Goal: Task Accomplishment & Management: Complete application form

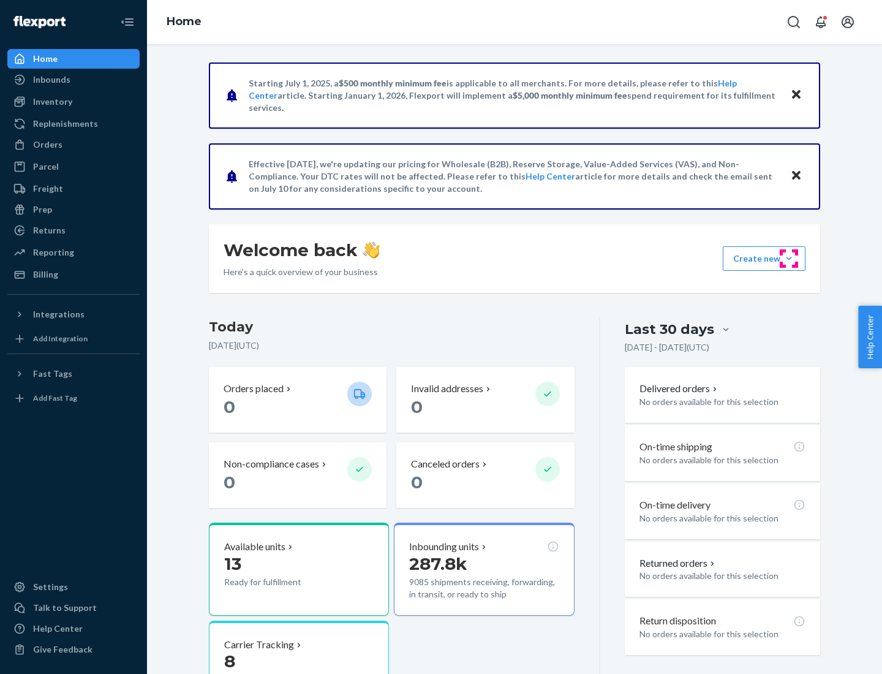
click at [789, 258] on button "Create new Create new inbound Create new order Create new product" at bounding box center [764, 258] width 83 height 25
click at [74, 80] on div "Inbounds" at bounding box center [74, 79] width 130 height 17
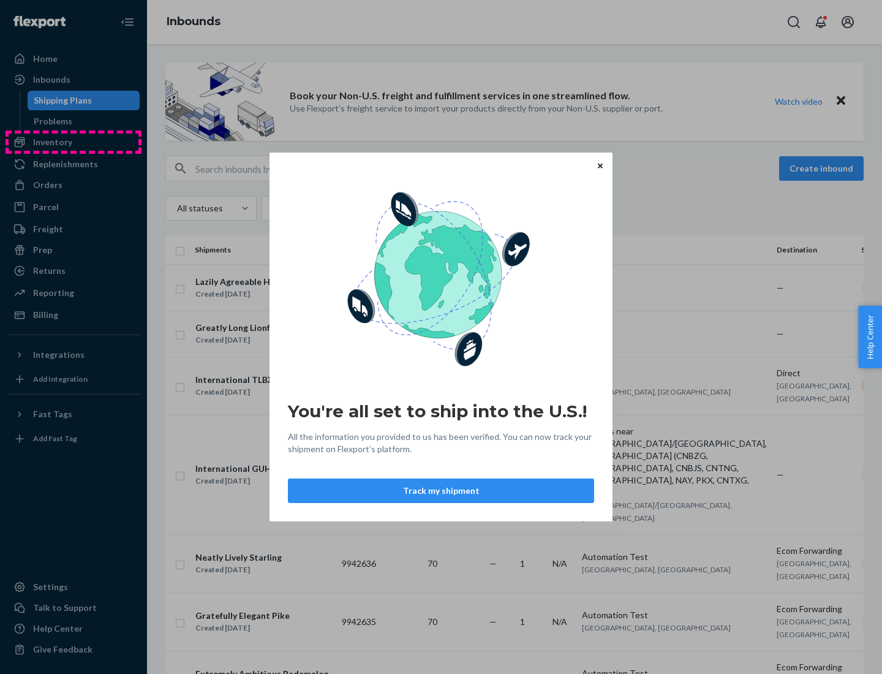
click at [74, 142] on div "You're all set to ship into the U.S.! All the information you provided to us ha…" at bounding box center [441, 337] width 882 height 674
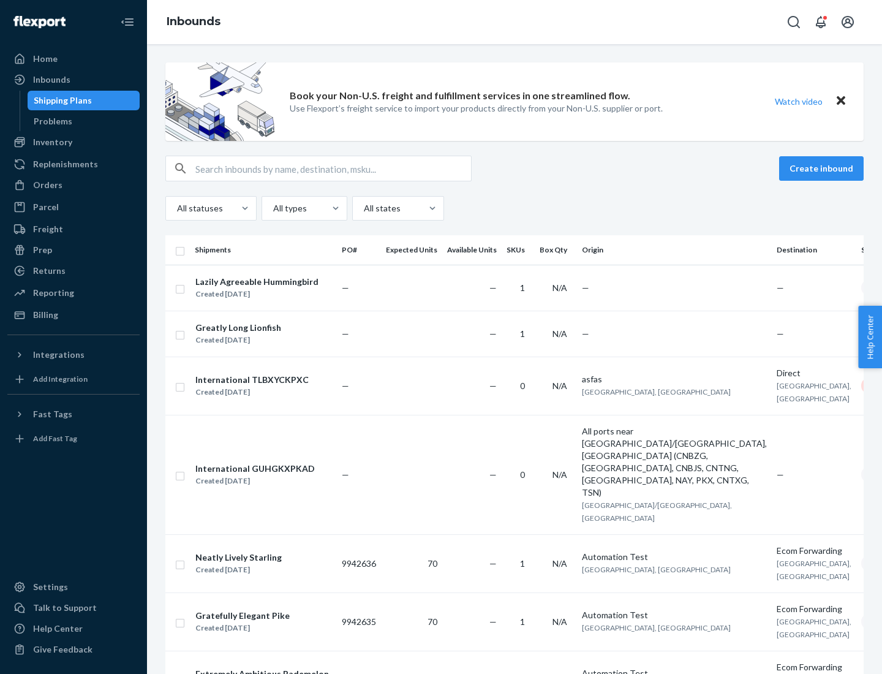
click at [515, 22] on div "Inbounds" at bounding box center [514, 22] width 735 height 44
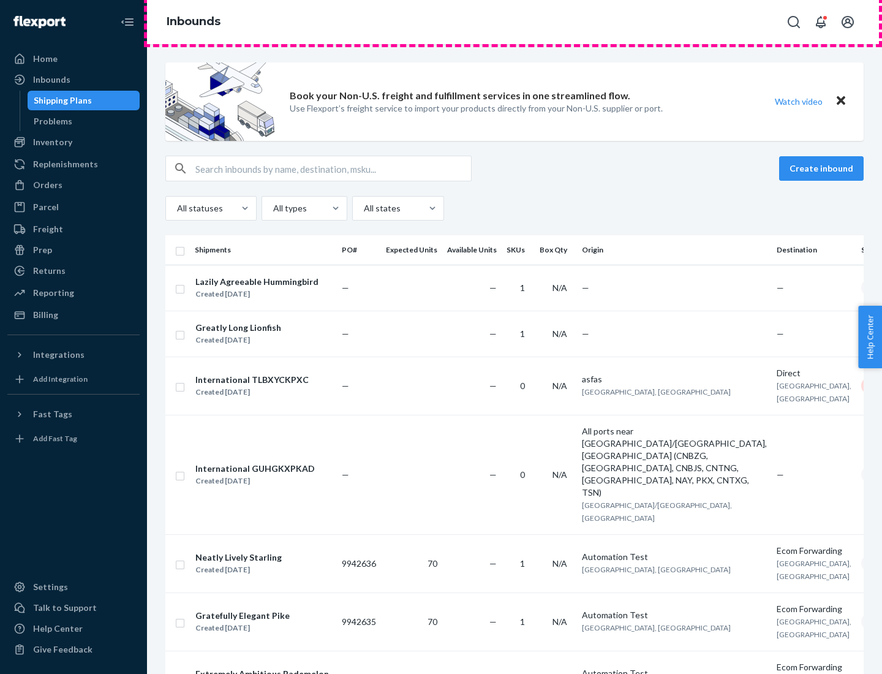
click at [515, 22] on div "Inbounds" at bounding box center [514, 22] width 735 height 44
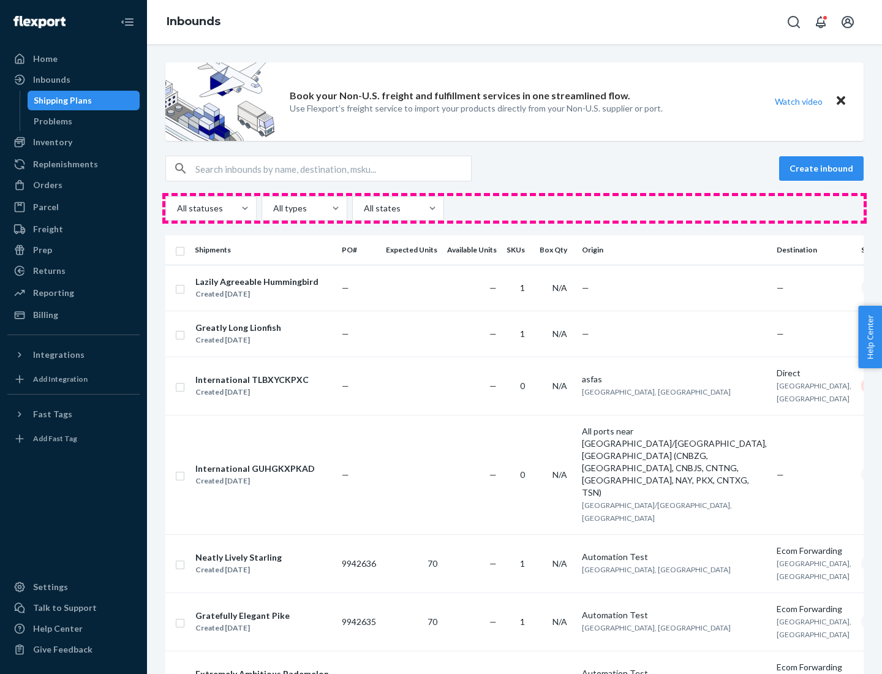
click at [515, 208] on div "All statuses All types All states" at bounding box center [514, 208] width 698 height 25
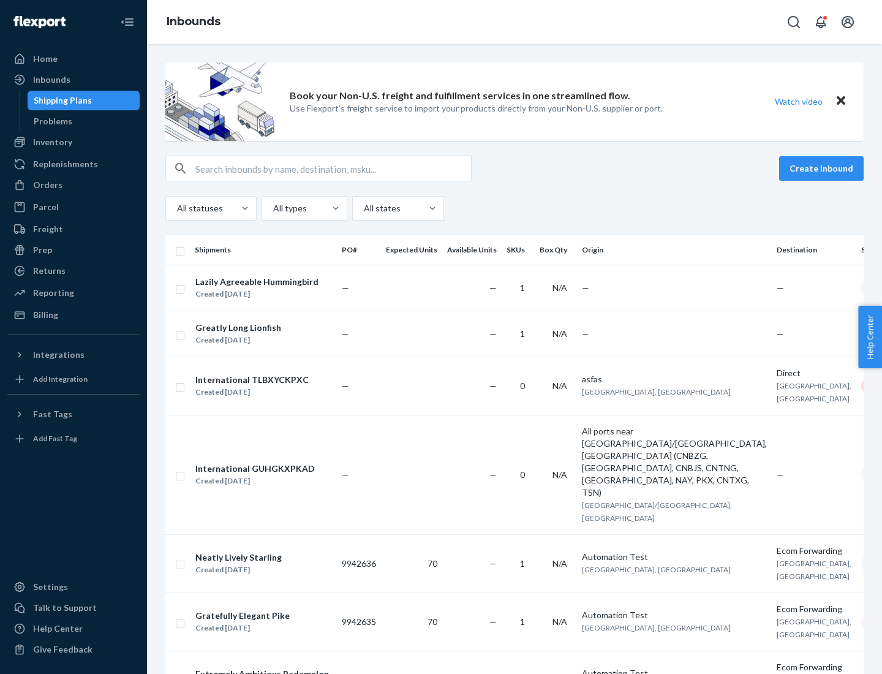
click at [61, 100] on div "Shipping Plans" at bounding box center [63, 100] width 58 height 12
click at [823, 168] on button "Create inbound" at bounding box center [821, 168] width 85 height 25
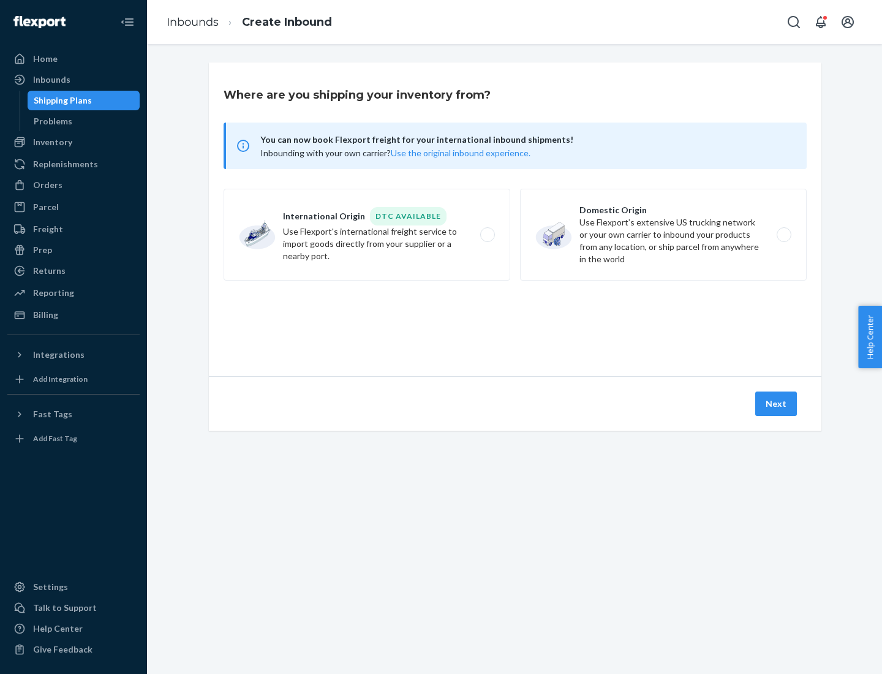
click at [367, 235] on label "International Origin DTC Available Use Flexport's international freight service…" at bounding box center [367, 235] width 287 height 92
click at [487, 235] on input "International Origin DTC Available Use Flexport's international freight service…" at bounding box center [491, 235] width 8 height 8
radio input "true"
click at [515, 320] on icon at bounding box center [515, 320] width 46 height 46
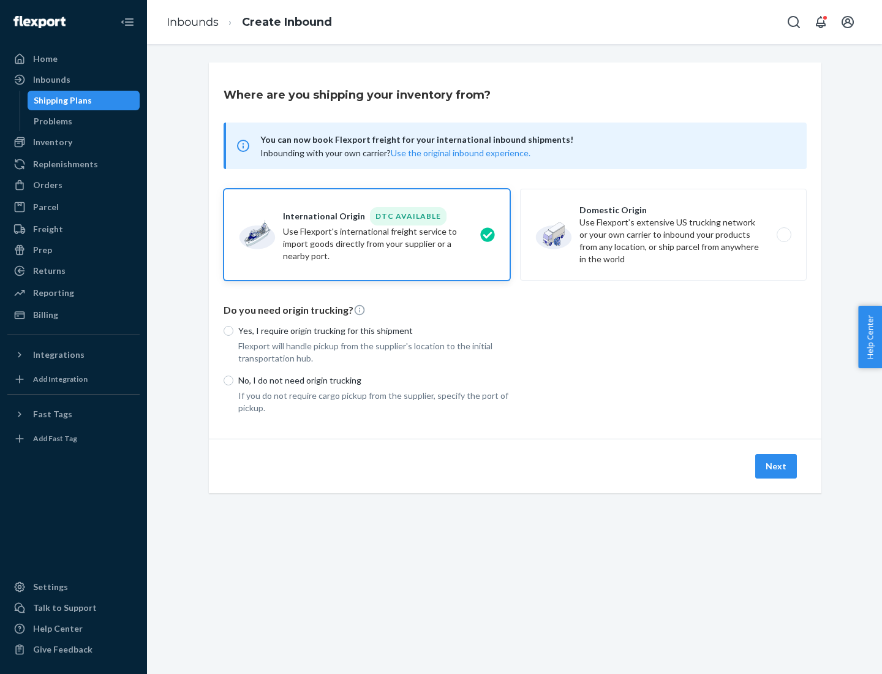
click at [374, 330] on p "Yes, I require origin trucking for this shipment" at bounding box center [374, 331] width 272 height 12
click at [233, 330] on input "Yes, I require origin trucking for this shipment" at bounding box center [229, 331] width 10 height 10
radio input "true"
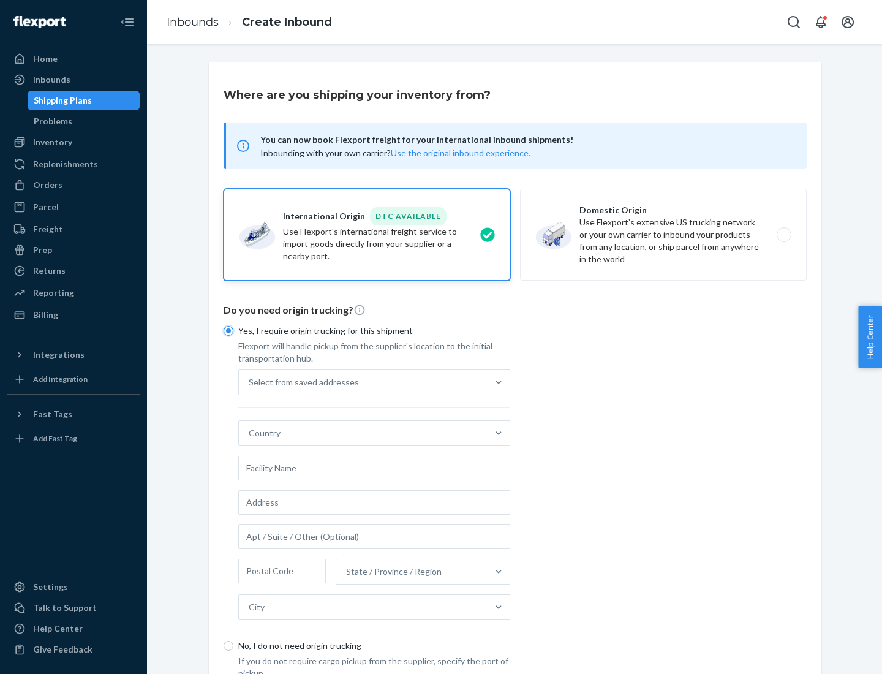
scroll to position [23, 0]
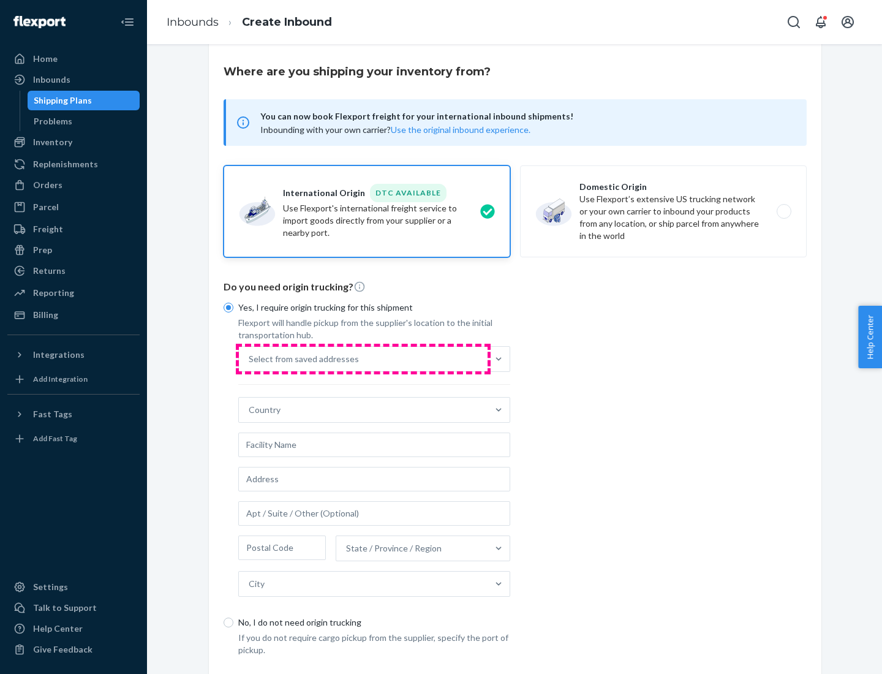
click at [363, 358] on div "Select from saved addresses" at bounding box center [363, 359] width 249 height 25
click at [250, 358] on input "Select from saved addresses" at bounding box center [249, 359] width 1 height 12
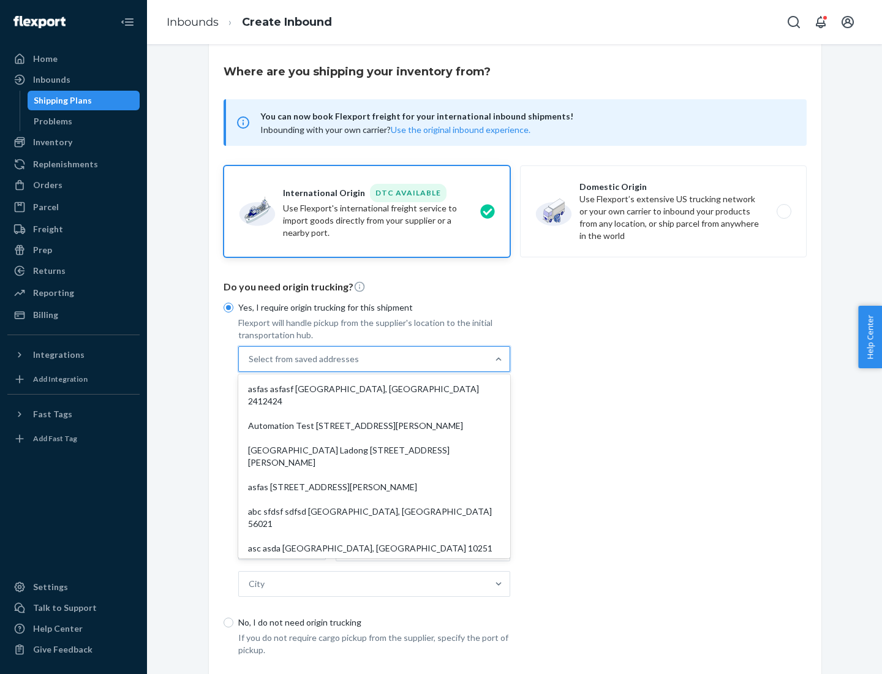
scroll to position [53, 0]
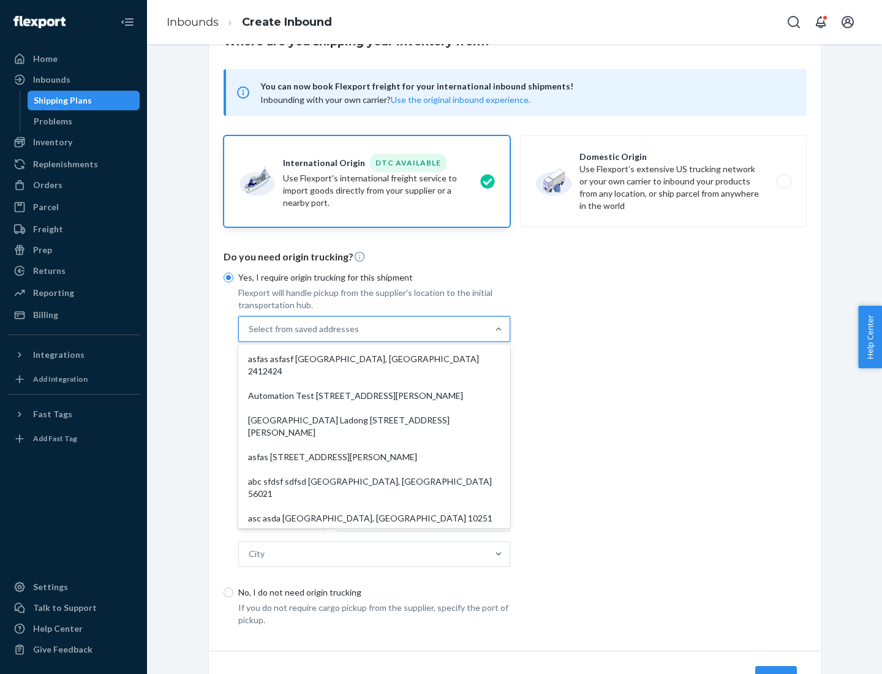
click at [374, 358] on div "asfas asfasf [GEOGRAPHIC_DATA], [GEOGRAPHIC_DATA] 2412424" at bounding box center [374, 365] width 267 height 37
click at [250, 335] on input "option asfas asfasf [GEOGRAPHIC_DATA], [GEOGRAPHIC_DATA] 2412424 focused, 1 of …" at bounding box center [249, 329] width 1 height 12
type input "asfas"
type input "asfasf"
type input "2412424"
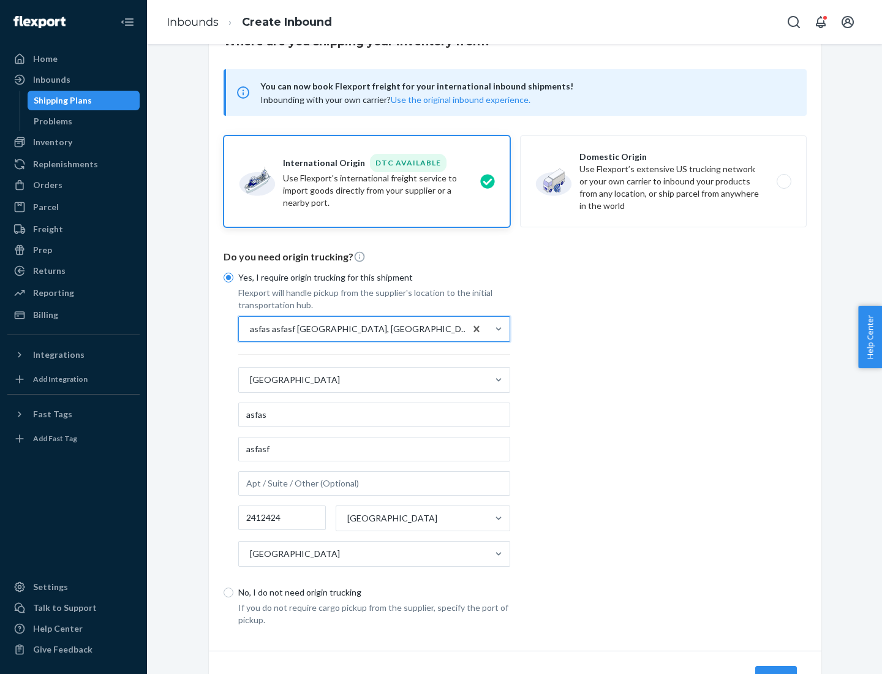
scroll to position [114, 0]
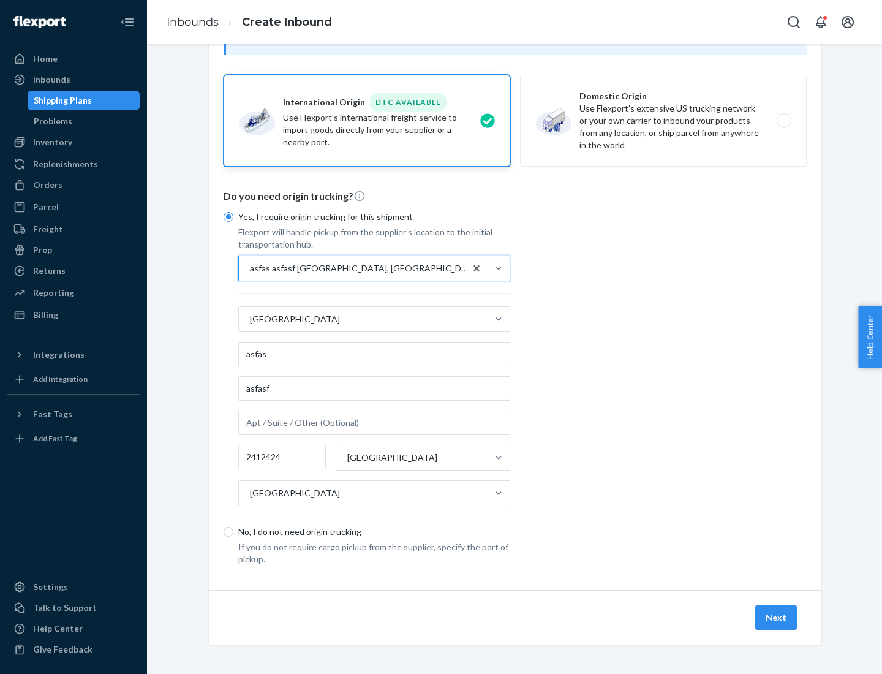
click at [777, 617] on button "Next" at bounding box center [776, 617] width 42 height 25
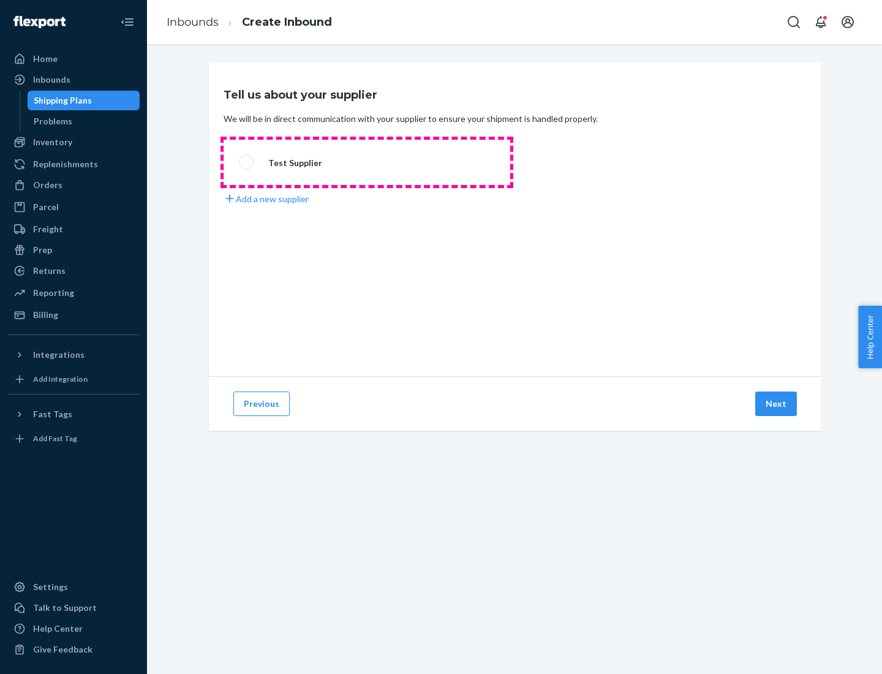
click at [367, 162] on label "Test Supplier" at bounding box center [367, 162] width 287 height 45
click at [247, 162] on input "Test Supplier" at bounding box center [243, 163] width 8 height 8
radio input "true"
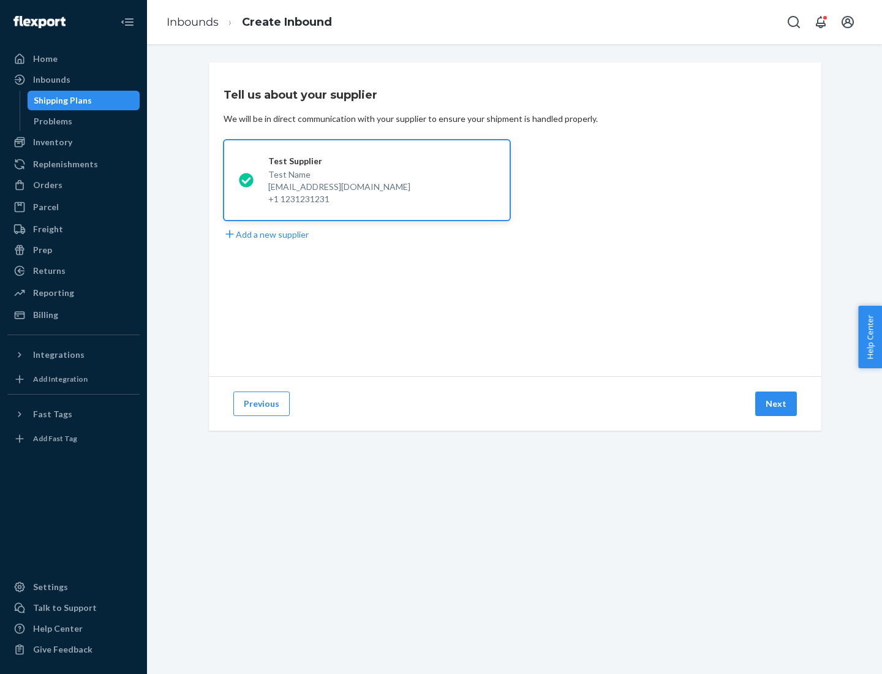
click at [777, 404] on button "Next" at bounding box center [776, 403] width 42 height 25
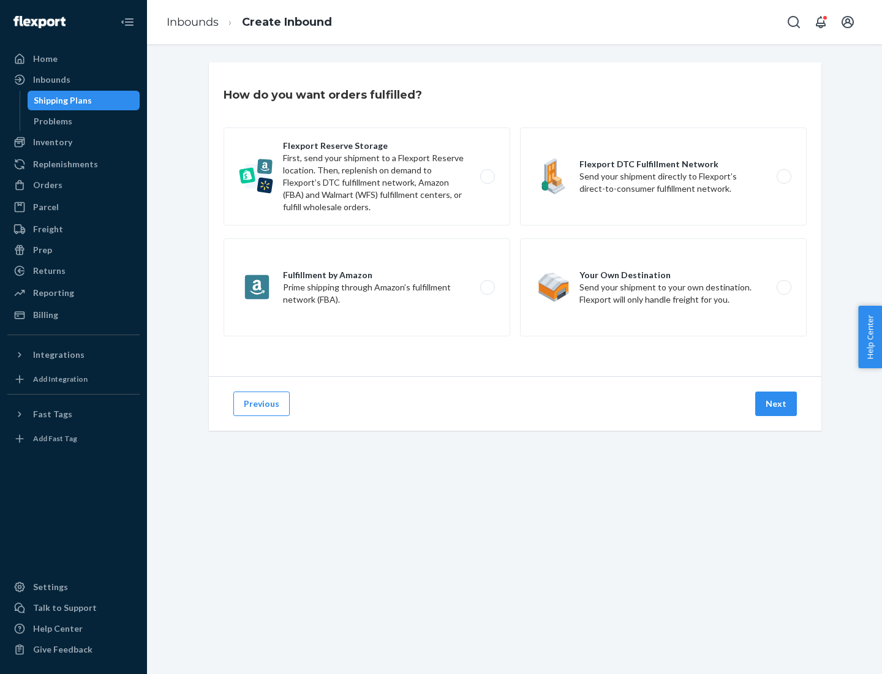
click at [367, 287] on label "Fulfillment by Amazon Prime shipping through Amazon’s fulfillment network (FBA)." at bounding box center [367, 287] width 287 height 98
click at [487, 287] on input "Fulfillment by Amazon Prime shipping through Amazon’s fulfillment network (FBA)." at bounding box center [491, 288] width 8 height 8
radio input "true"
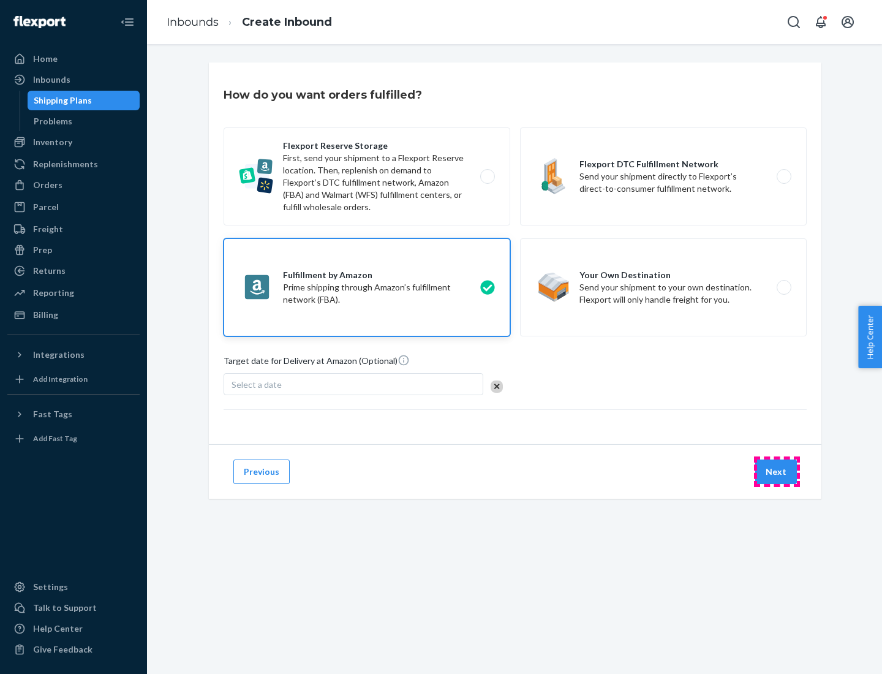
click at [777, 472] on button "Next" at bounding box center [776, 471] width 42 height 25
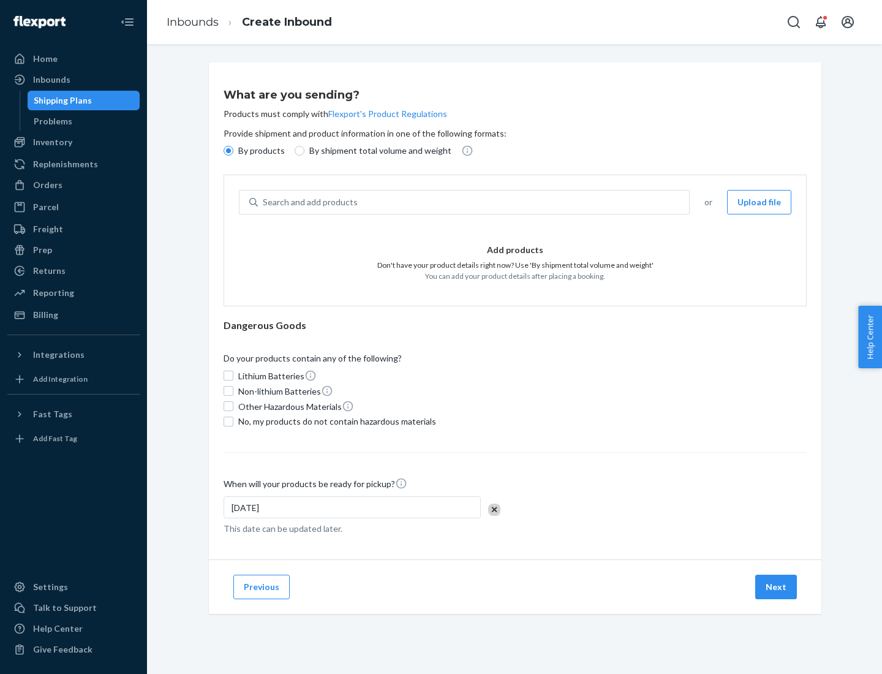
click at [377, 151] on p "By shipment total volume and weight" at bounding box center [380, 151] width 142 height 12
click at [304, 151] on input "By shipment total volume and weight" at bounding box center [300, 151] width 10 height 10
radio input "true"
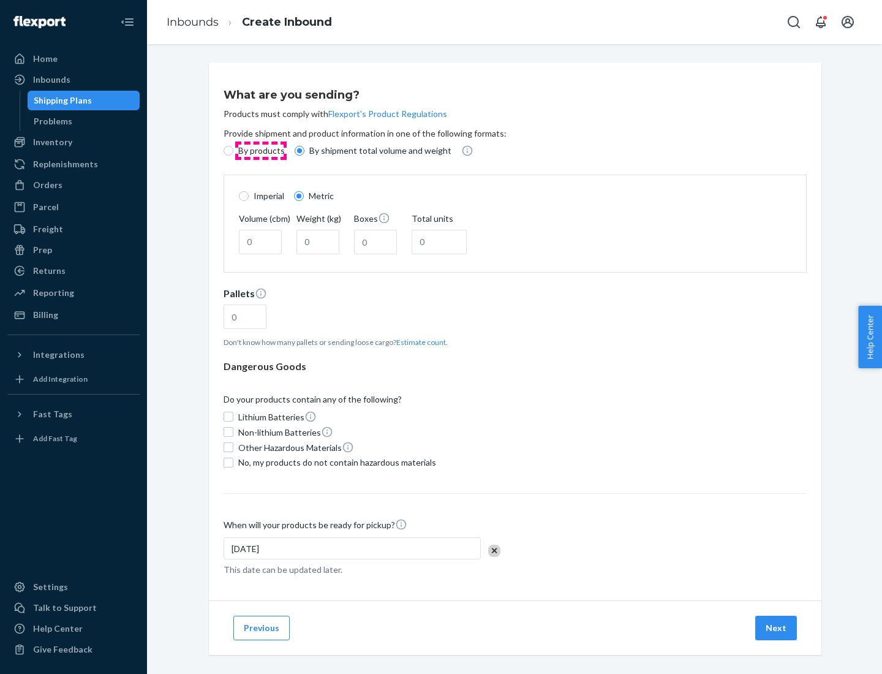
click at [260, 151] on p "By products" at bounding box center [261, 151] width 47 height 12
click at [233, 151] on input "By products" at bounding box center [229, 151] width 10 height 10
radio input "true"
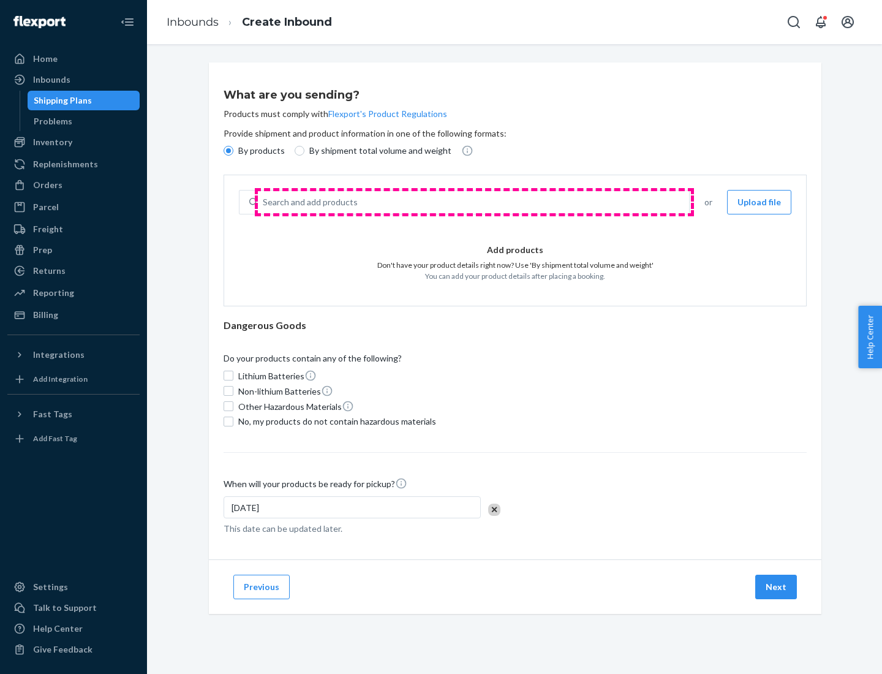
click at [474, 202] on div "Search and add products" at bounding box center [473, 202] width 431 height 22
click at [264, 202] on input "Search and add products" at bounding box center [263, 202] width 1 height 12
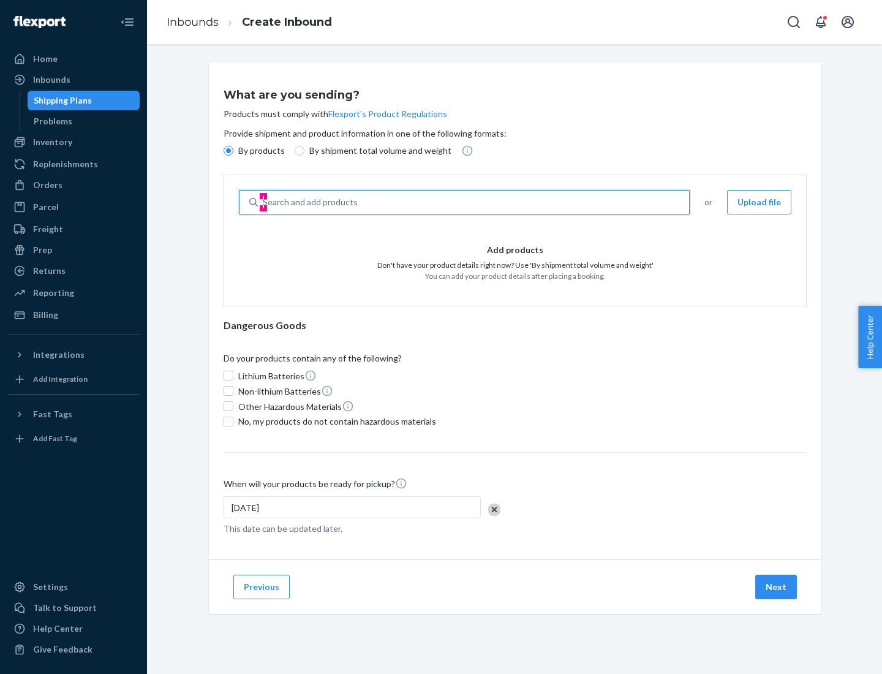
type input "test"
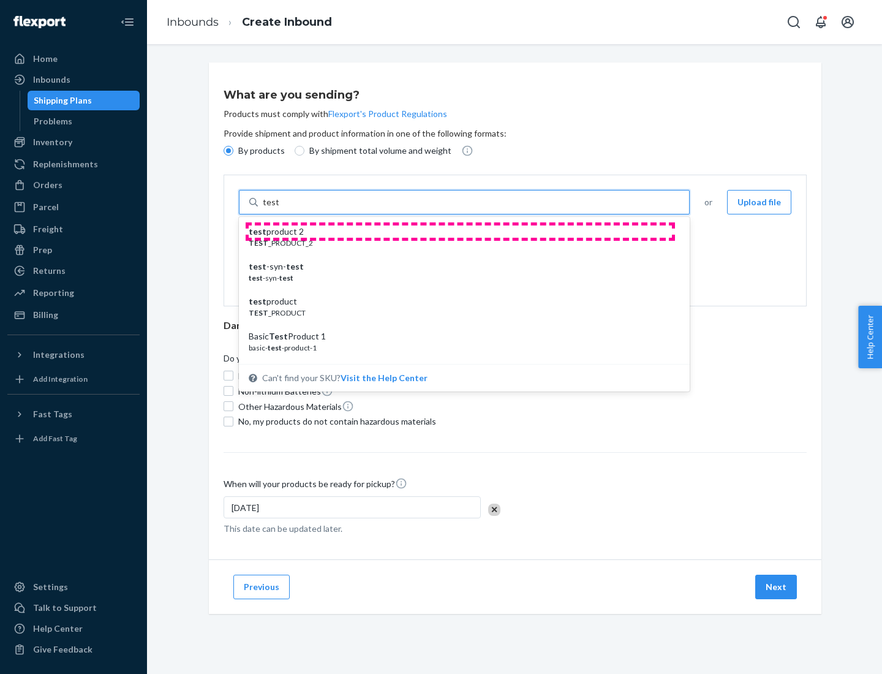
click at [460, 232] on div "test product 2" at bounding box center [459, 231] width 421 height 12
click at [279, 208] on input "test" at bounding box center [271, 202] width 16 height 12
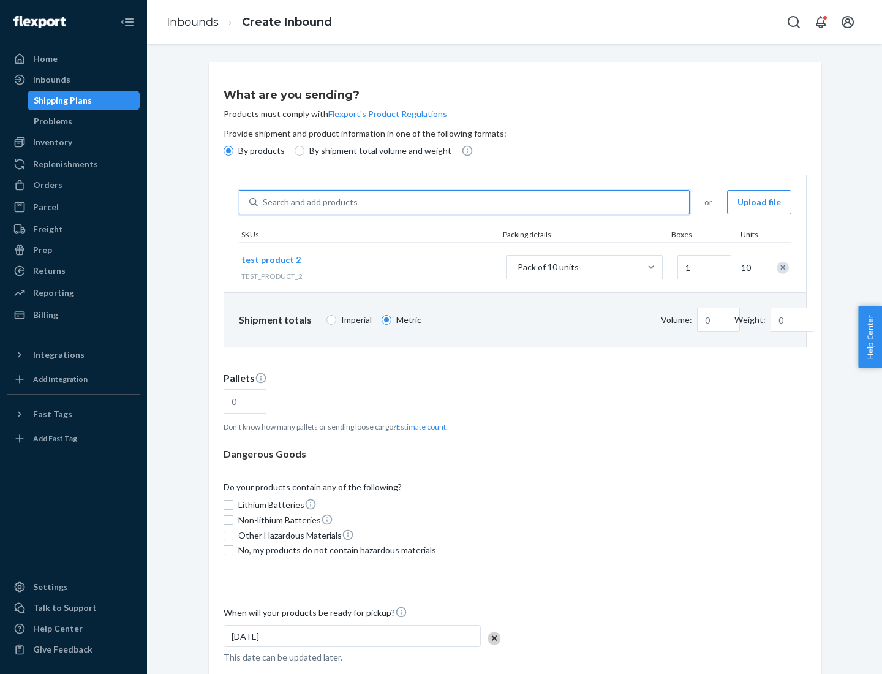
type input "0.02"
type input "22.23"
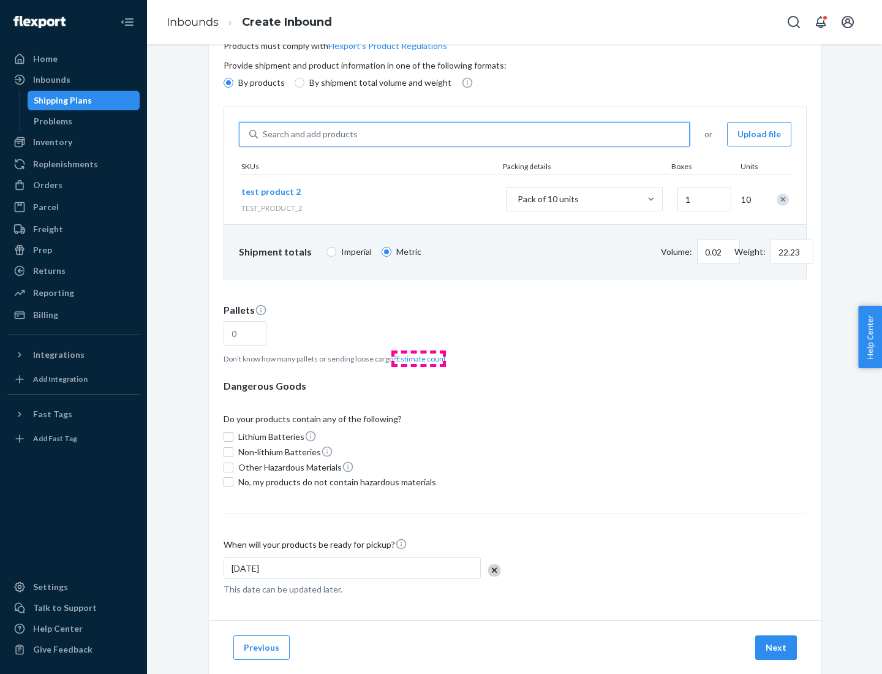
click at [418, 358] on button "Estimate count" at bounding box center [421, 358] width 50 height 10
type input "1"
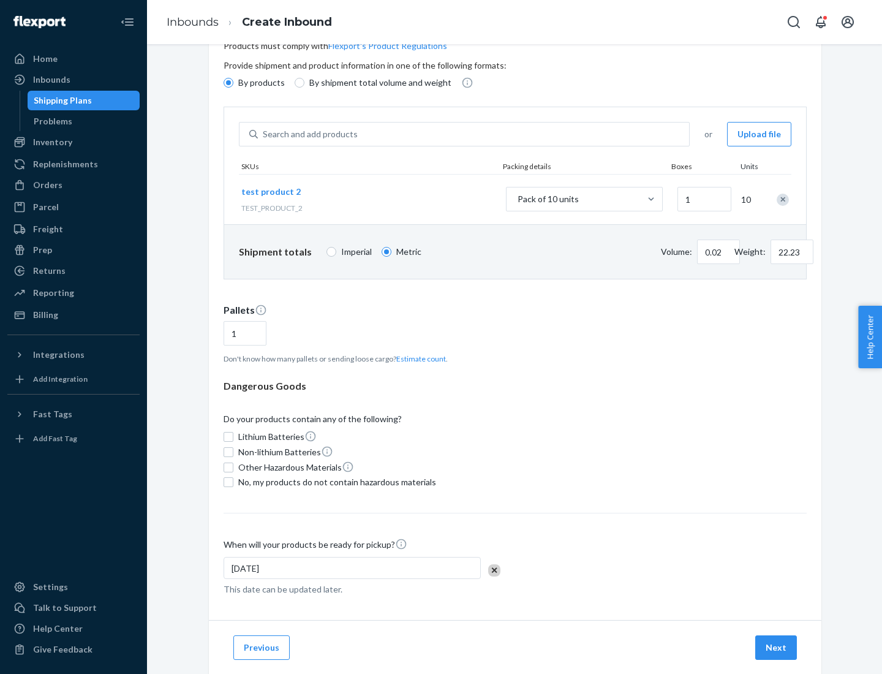
scroll to position [98, 0]
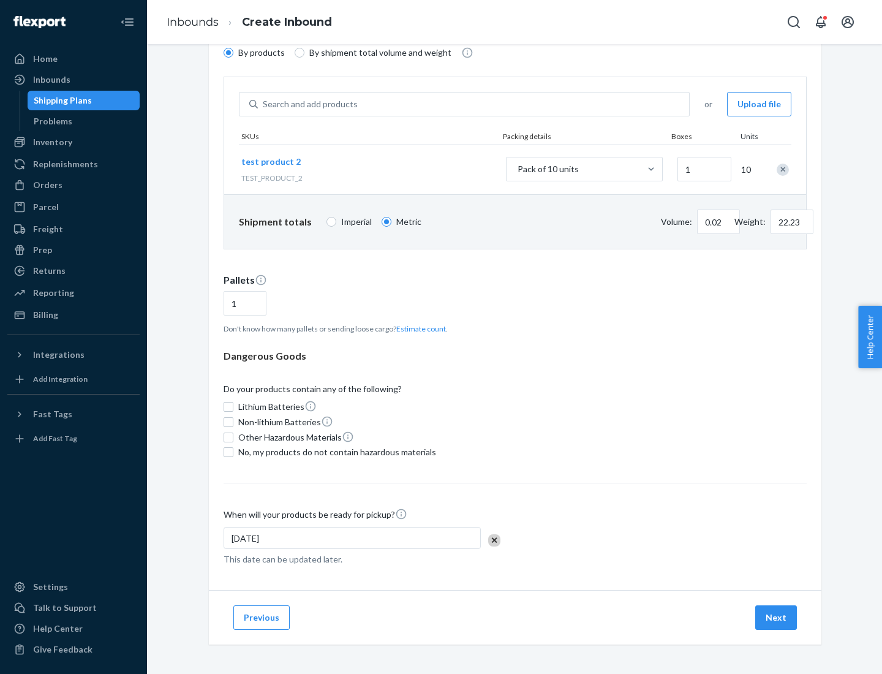
click at [335, 452] on span "No, my products do not contain hazardous materials" at bounding box center [337, 452] width 198 height 12
click at [233, 452] on input "No, my products do not contain hazardous materials" at bounding box center [229, 452] width 10 height 10
checkbox input "true"
click at [777, 617] on button "Next" at bounding box center [776, 617] width 42 height 25
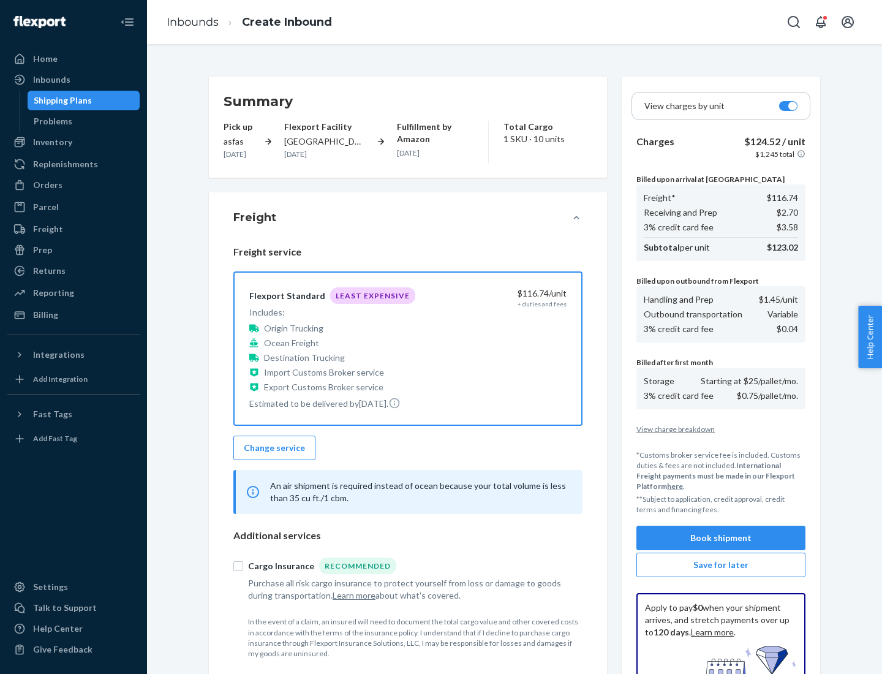
scroll to position [179, 0]
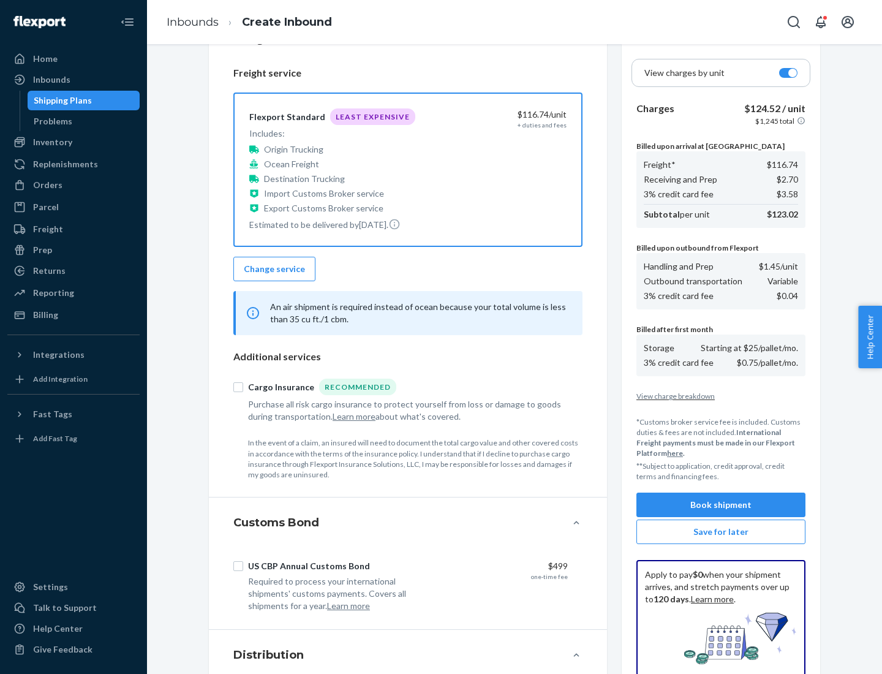
click at [721, 505] on button "Book shipment" at bounding box center [720, 504] width 169 height 25
